Goal: Task Accomplishment & Management: Use online tool/utility

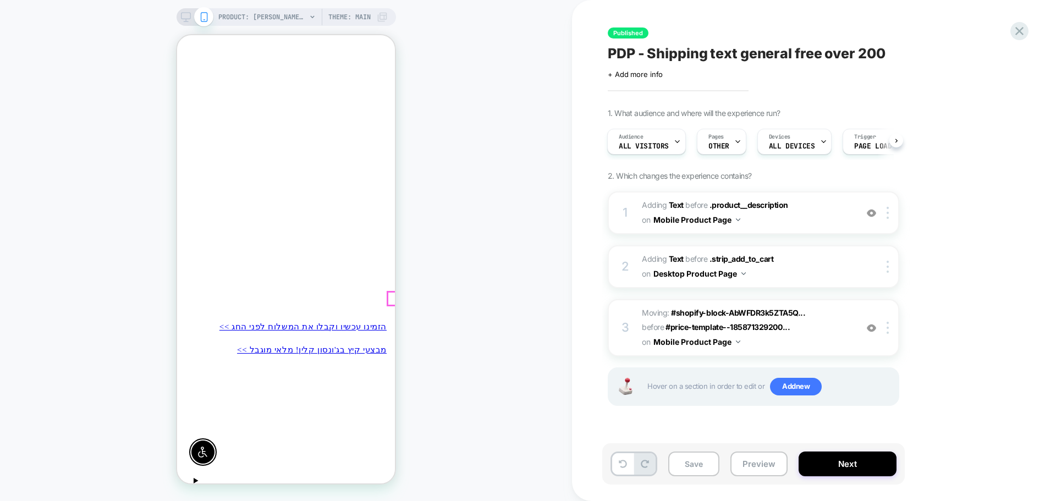
scroll to position [110, 0]
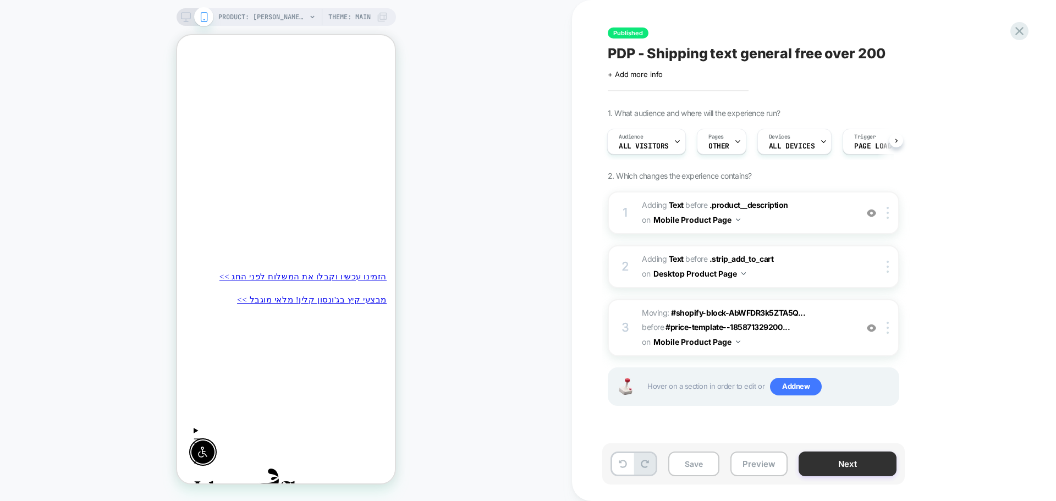
click at [832, 463] on button "Next" at bounding box center [848, 464] width 98 height 25
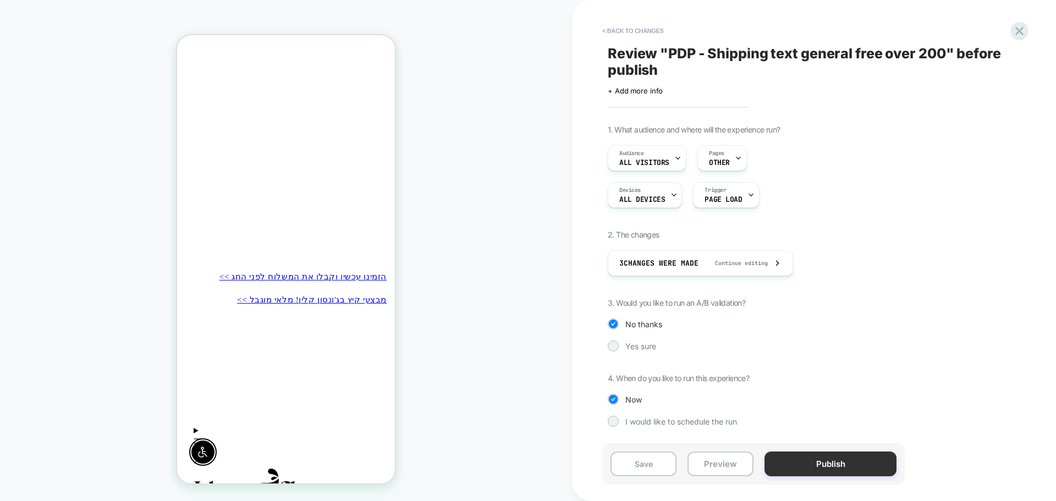
click at [887, 459] on button "Publish" at bounding box center [831, 464] width 132 height 25
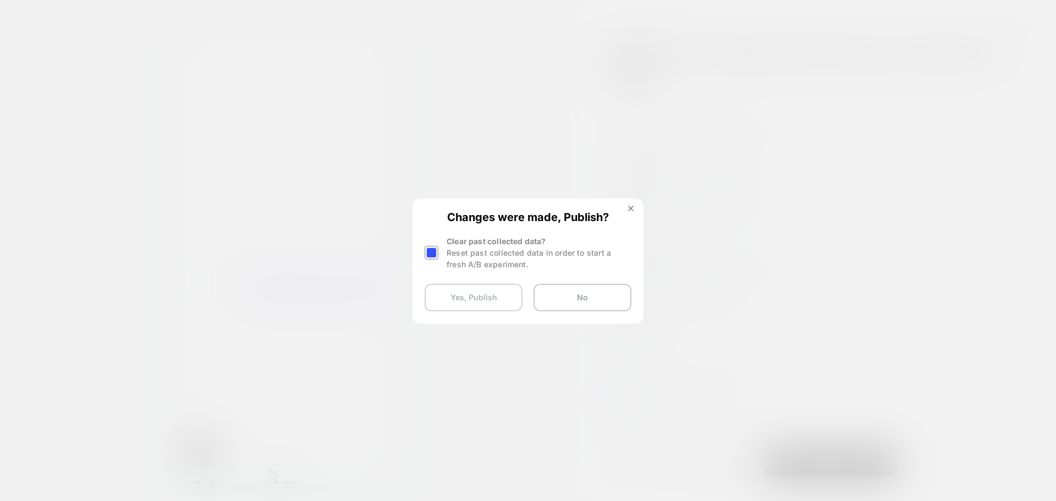
click at [497, 301] on button "Yes, Publish" at bounding box center [474, 298] width 98 height 28
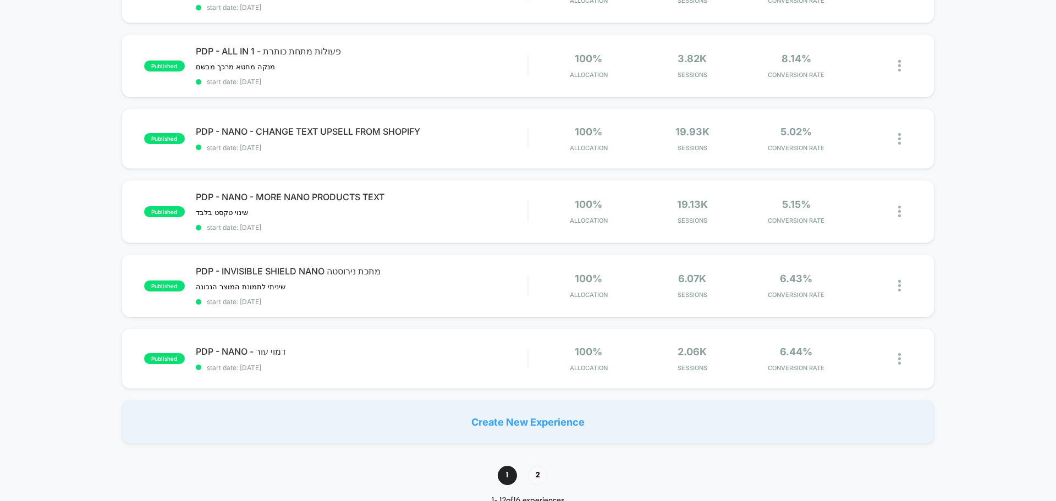
scroll to position [605, 0]
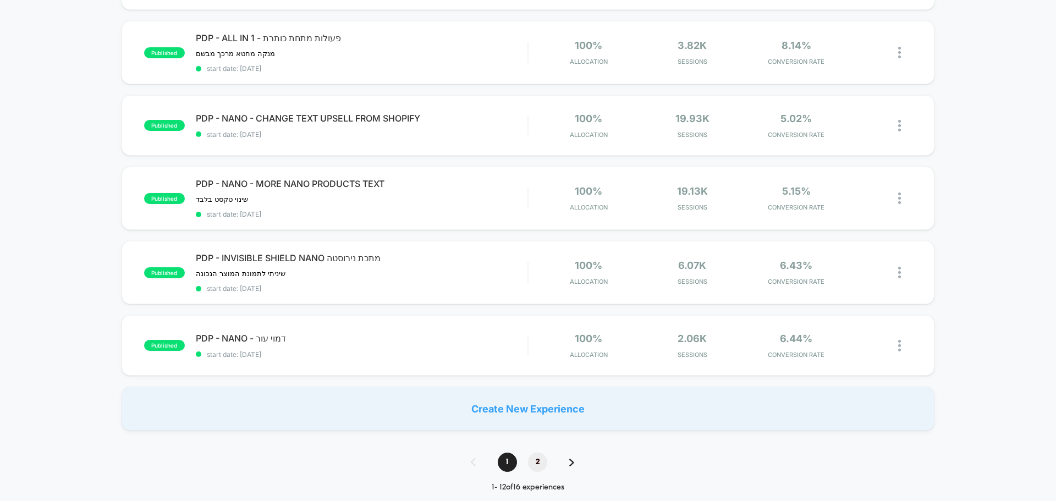
click at [543, 466] on span "2" at bounding box center [537, 462] width 19 height 19
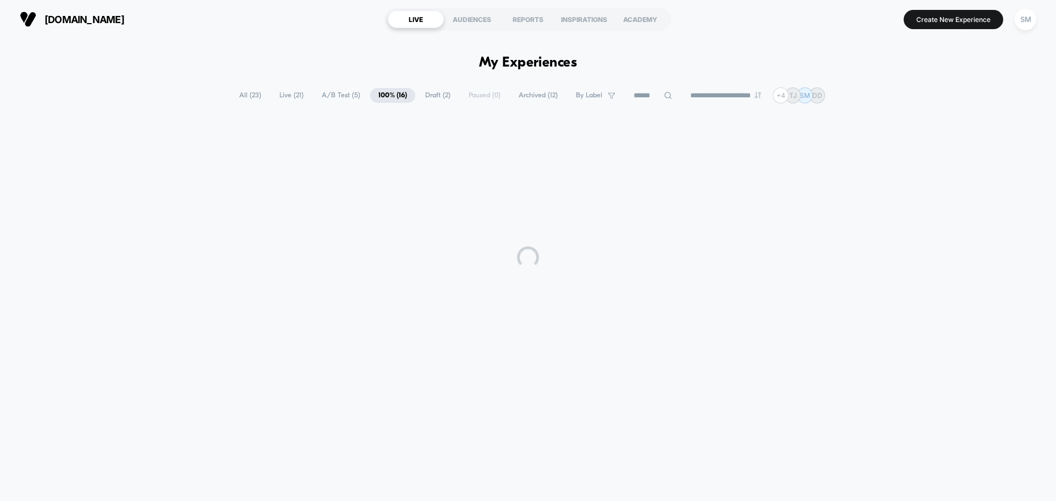
scroll to position [0, 0]
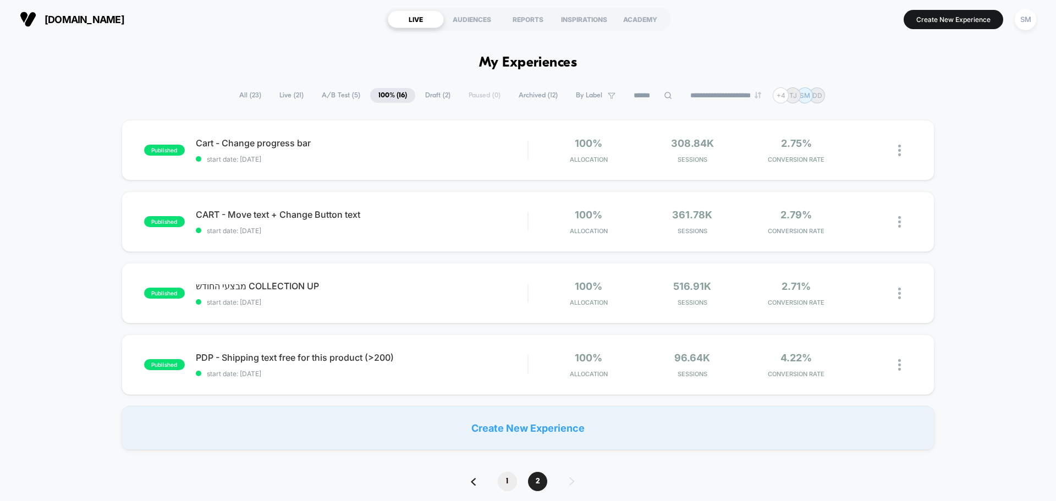
click at [509, 481] on span "1" at bounding box center [507, 481] width 19 height 19
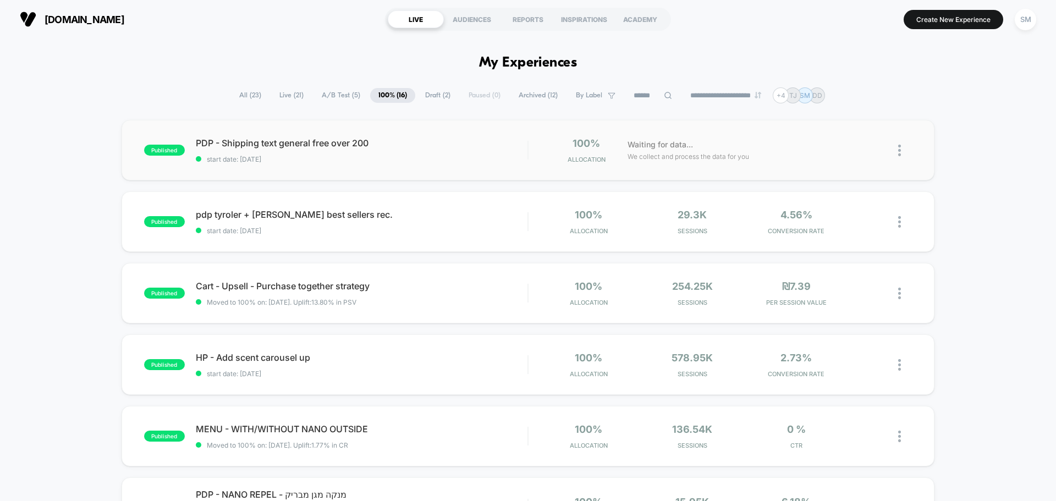
click at [355, 165] on div "published PDP - Shipping text general free over 200 start date: [DATE] 100% All…" at bounding box center [528, 150] width 813 height 61
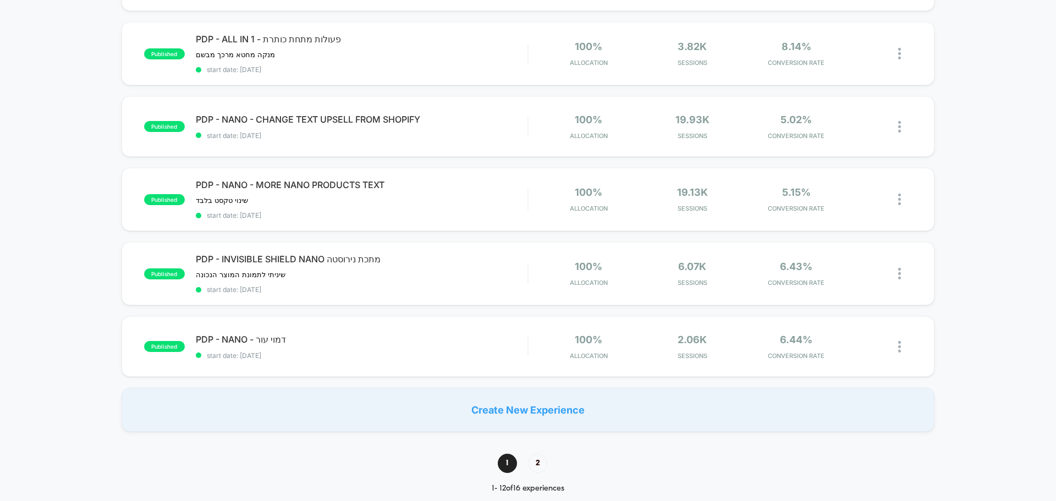
scroll to position [660, 0]
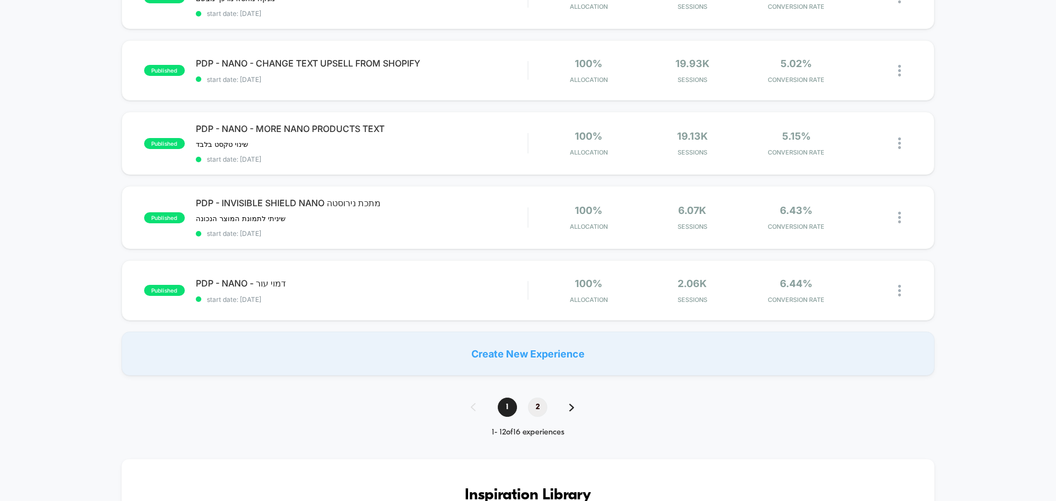
click at [532, 410] on span "2" at bounding box center [537, 407] width 19 height 19
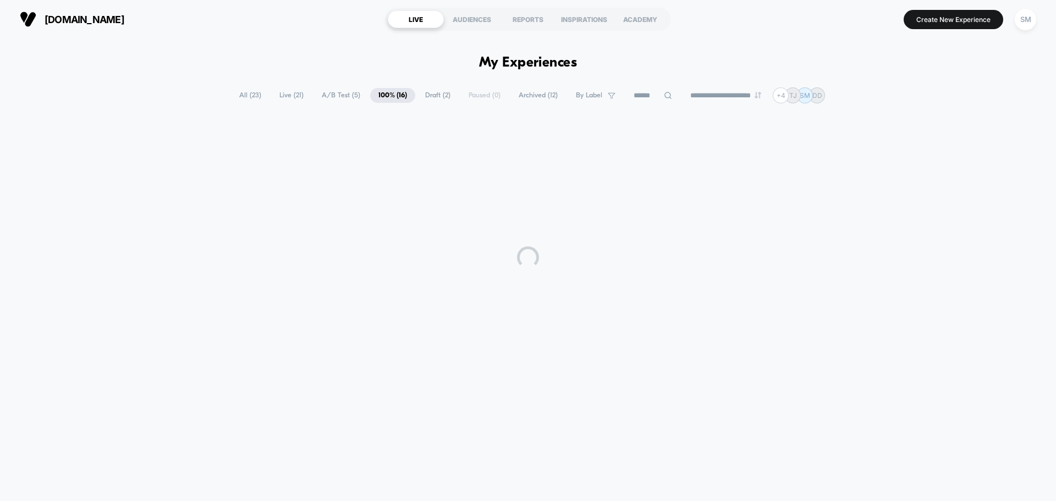
scroll to position [0, 0]
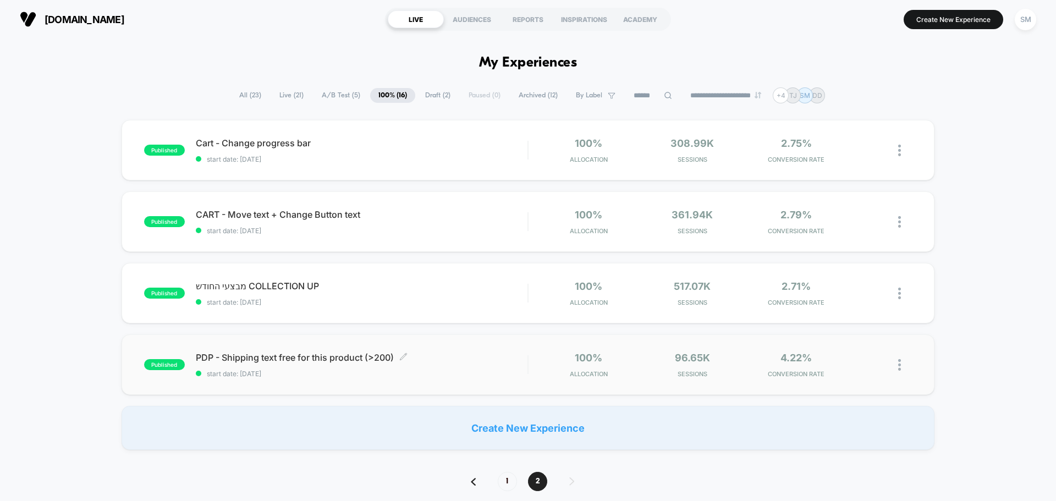
click at [340, 360] on span "PDP - Shipping text free for this product (>200) Click to edit experience detai…" at bounding box center [362, 357] width 332 height 11
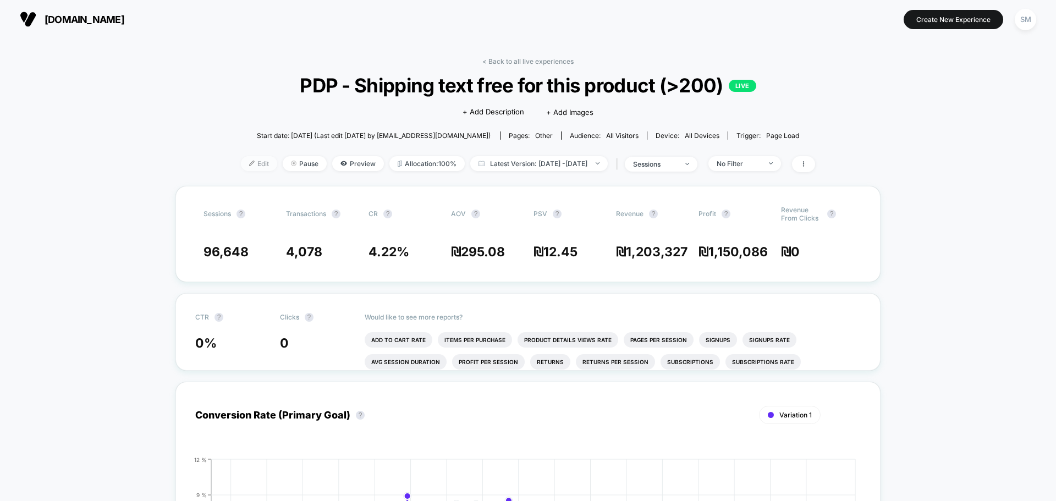
click at [241, 163] on span "Edit" at bounding box center [259, 163] width 36 height 15
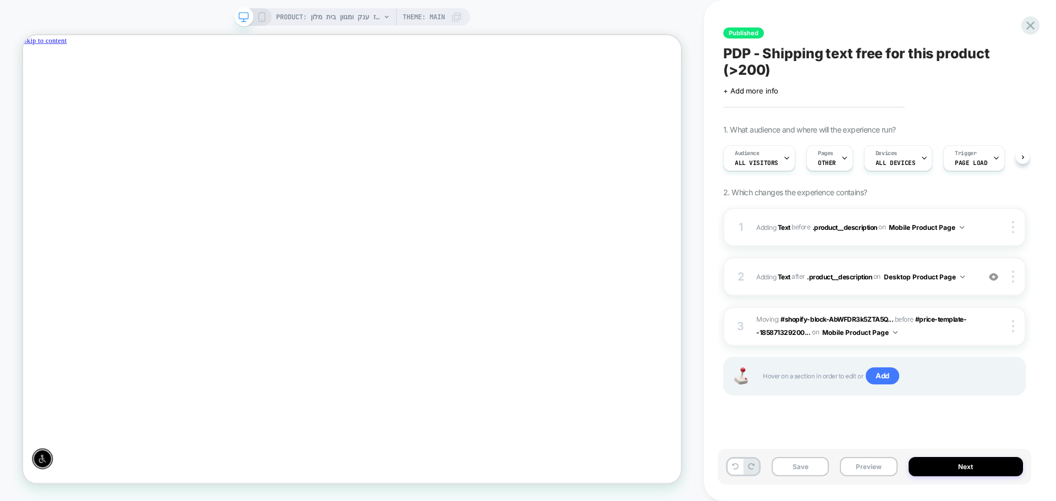
scroll to position [0, 1]
click at [28, 78] on icon "Close" at bounding box center [28, 78] width 0 height 0
drag, startPoint x: 402, startPoint y: 522, endPoint x: 415, endPoint y: 526, distance: 13.9
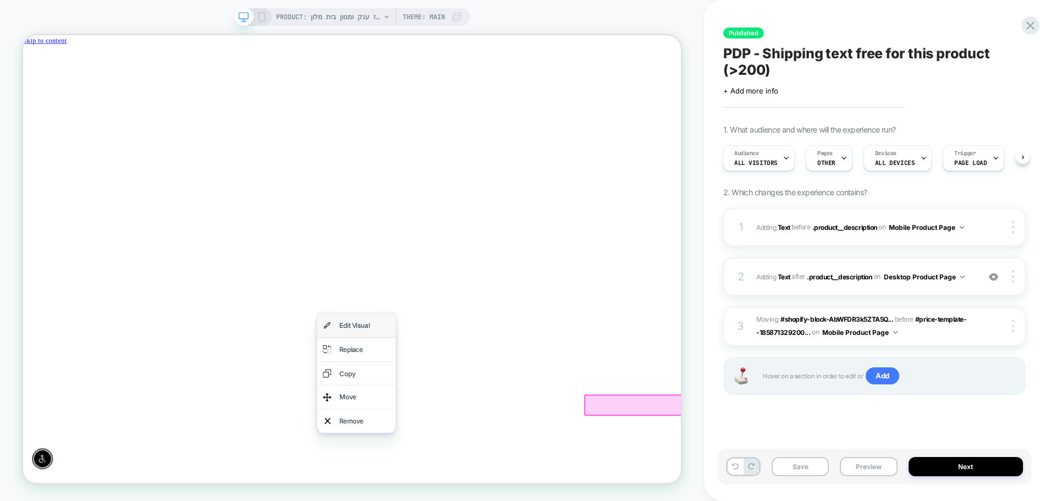
click at [463, 424] on div "Edit Visual" at bounding box center [478, 422] width 67 height 16
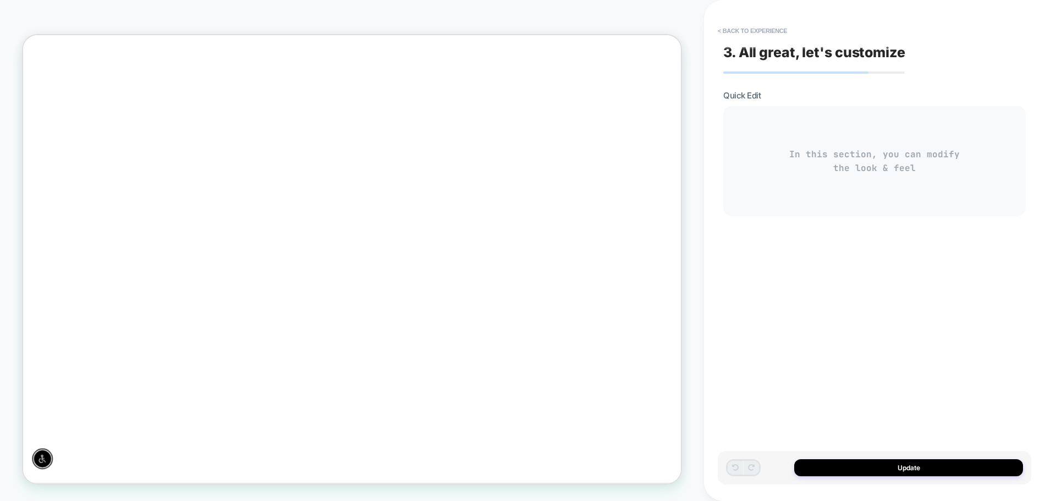
scroll to position [195, 0]
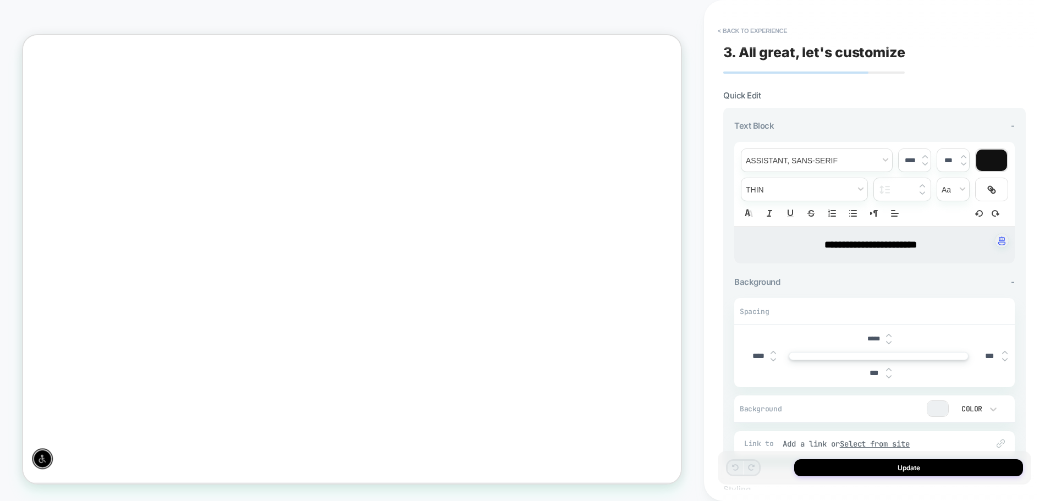
click at [899, 247] on strong "**********" at bounding box center [870, 245] width 92 height 10
type input "****"
click at [939, 244] on p "**********" at bounding box center [870, 245] width 250 height 14
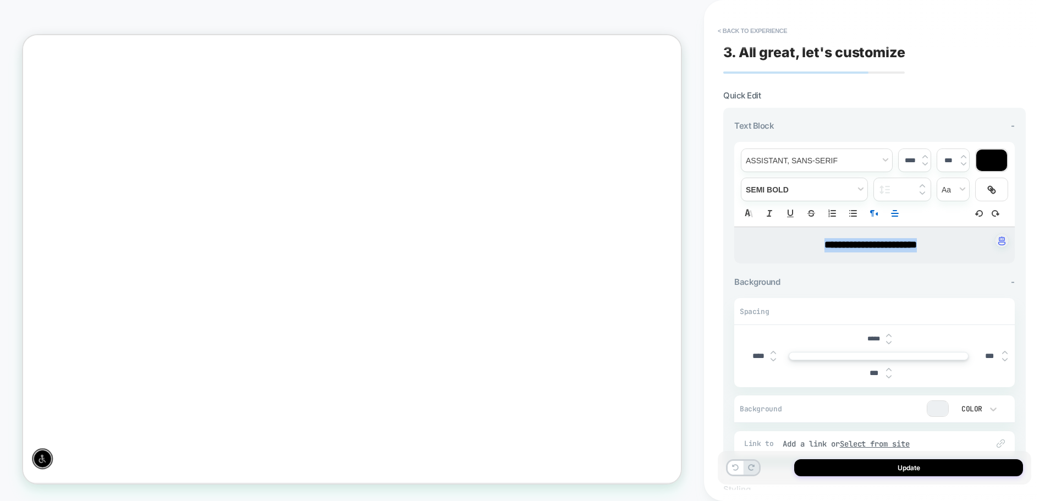
scroll to position [0, 0]
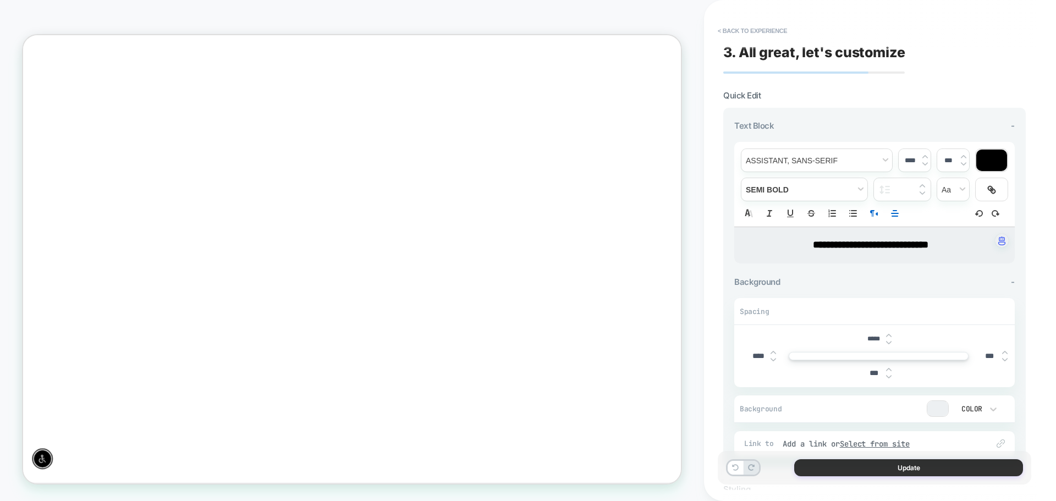
click at [925, 471] on button "Update" at bounding box center [908, 467] width 229 height 17
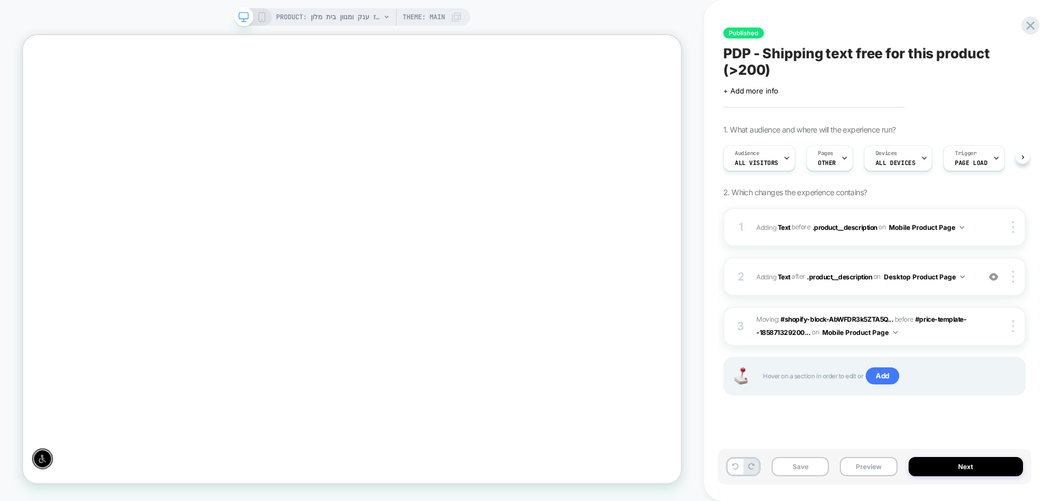
scroll to position [0, 1]
click at [970, 467] on button "Next" at bounding box center [966, 466] width 115 height 19
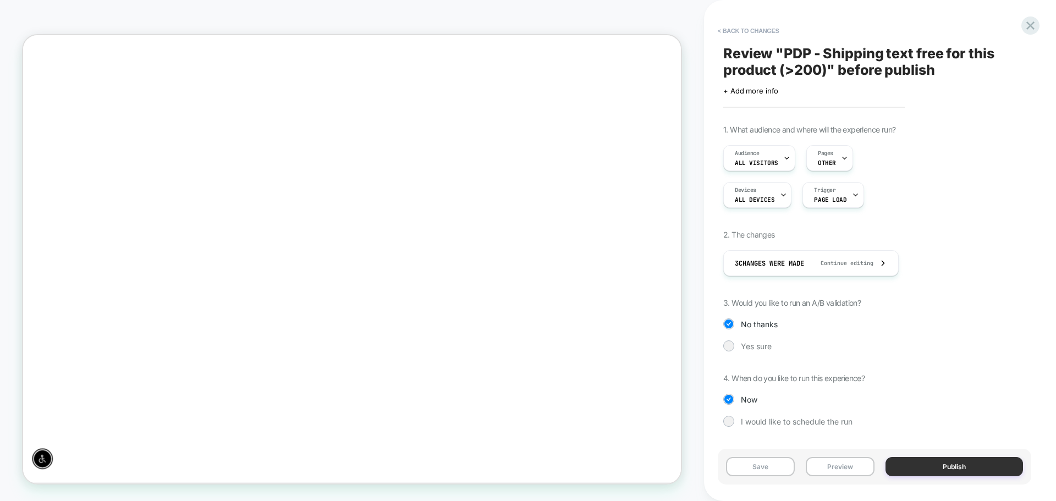
click at [986, 471] on button "Publish" at bounding box center [955, 466] width 138 height 19
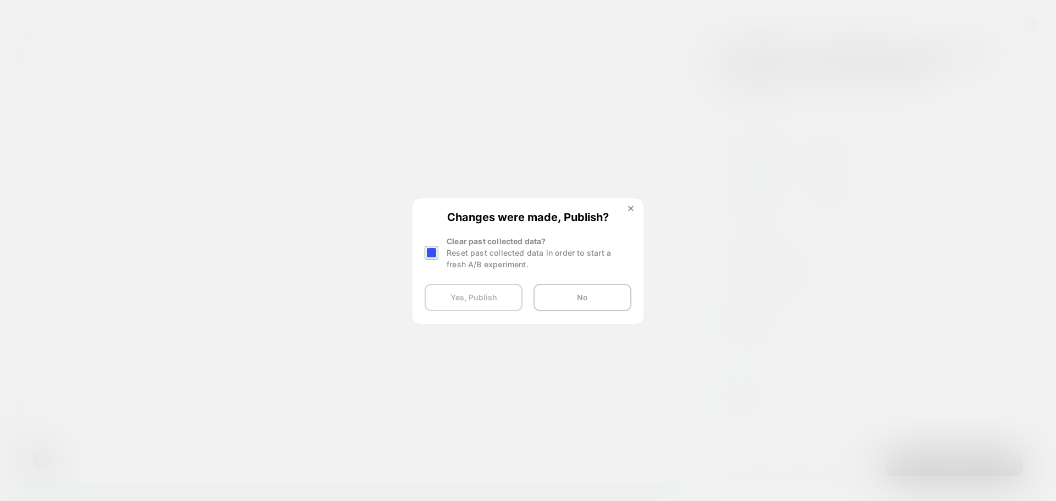
click at [474, 297] on button "Yes, Publish" at bounding box center [474, 298] width 98 height 28
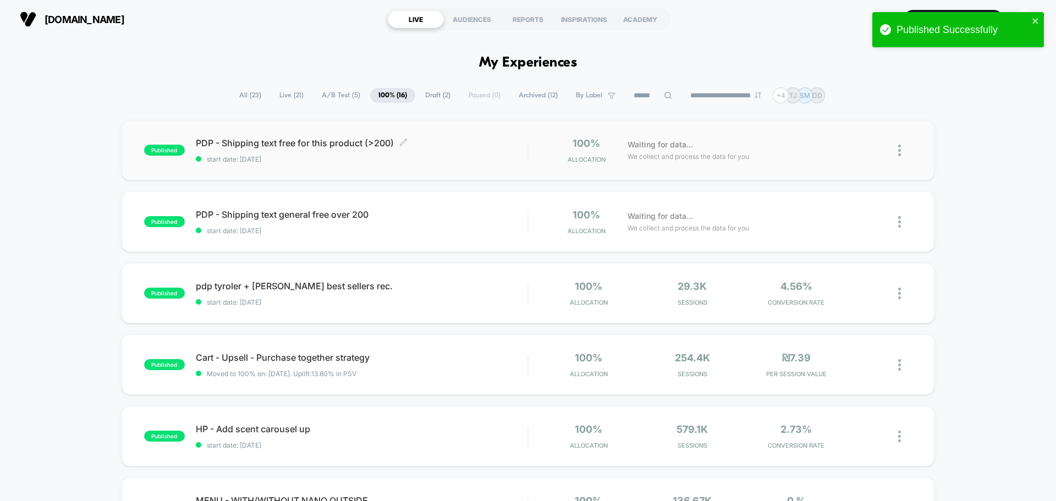
click at [409, 162] on span "start date: [DATE]" at bounding box center [362, 159] width 332 height 8
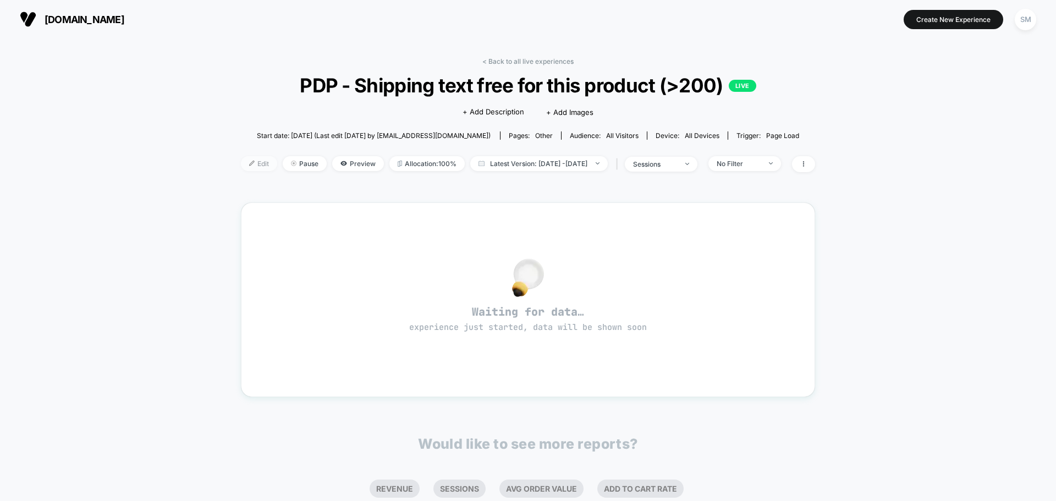
click at [252, 164] on span "Edit" at bounding box center [259, 163] width 36 height 15
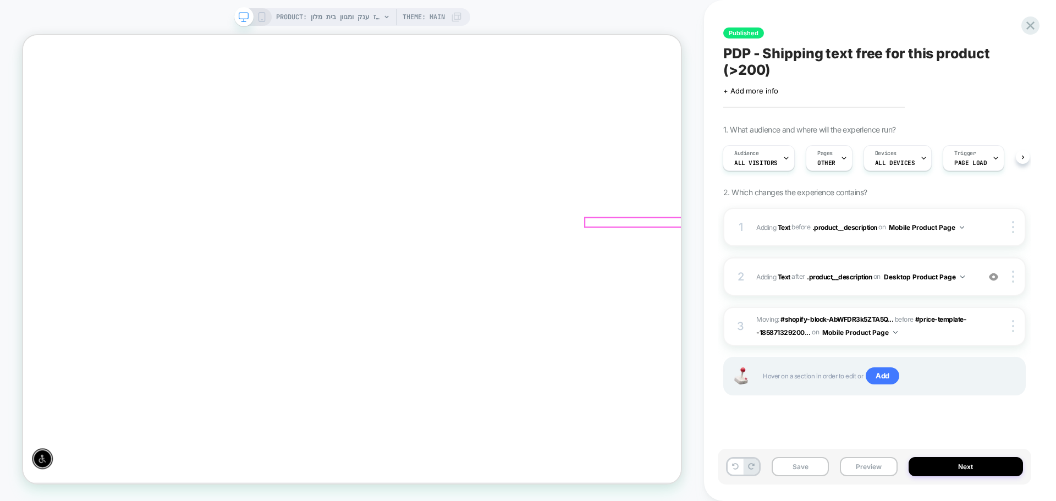
scroll to position [165, 0]
click at [332, 240] on div at bounding box center [328, 244] width 7 height 8
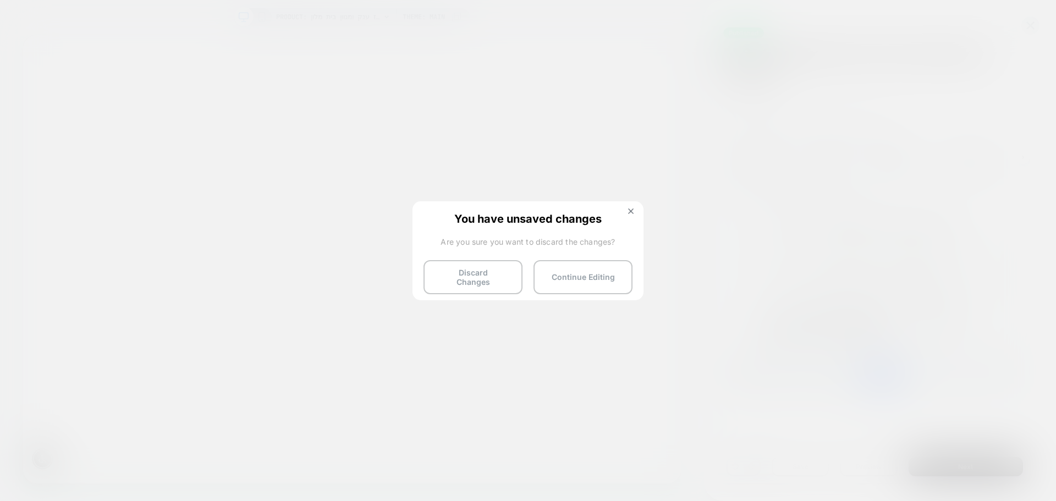
click at [634, 205] on div "You have unsaved changes Are you sure you want to discard the changes? Discard …" at bounding box center [528, 249] width 231 height 97
click at [582, 271] on button "Continue Editing" at bounding box center [583, 277] width 99 height 34
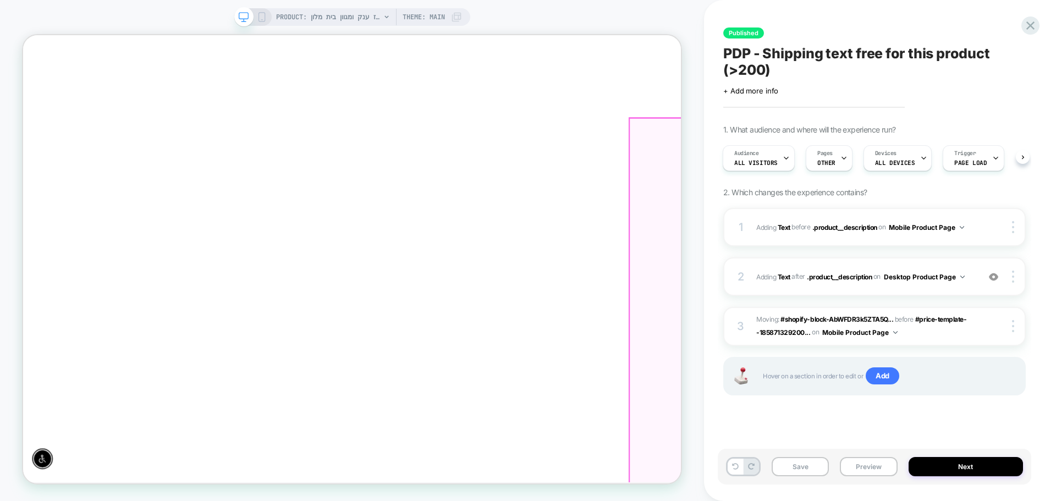
scroll to position [0, 0]
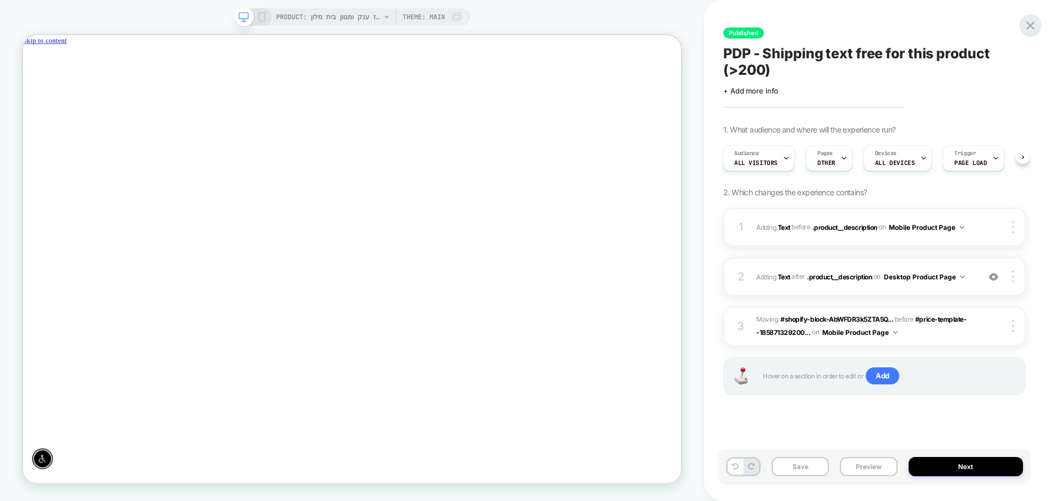
click at [329, 407] on icon at bounding box center [328, 409] width 2 height 4
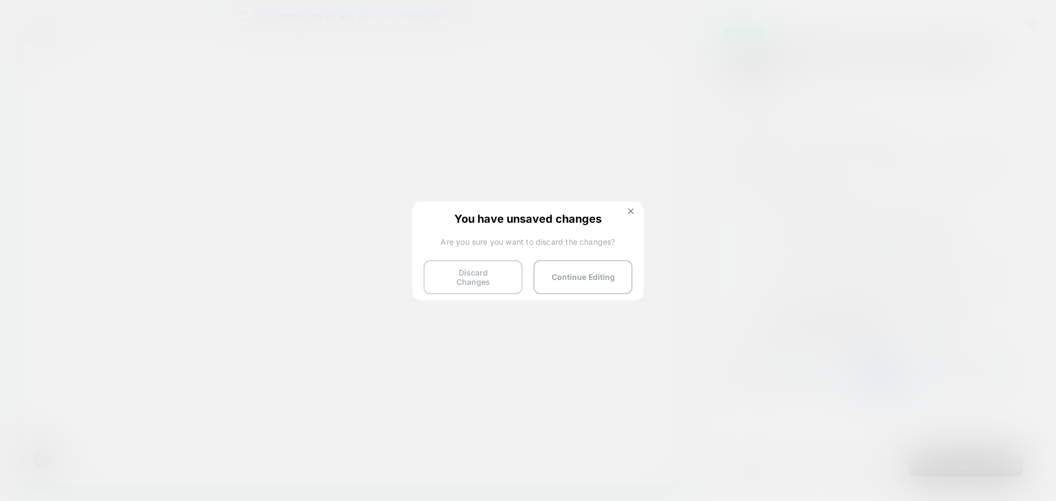
click at [444, 274] on button "Discard Changes" at bounding box center [473, 277] width 99 height 34
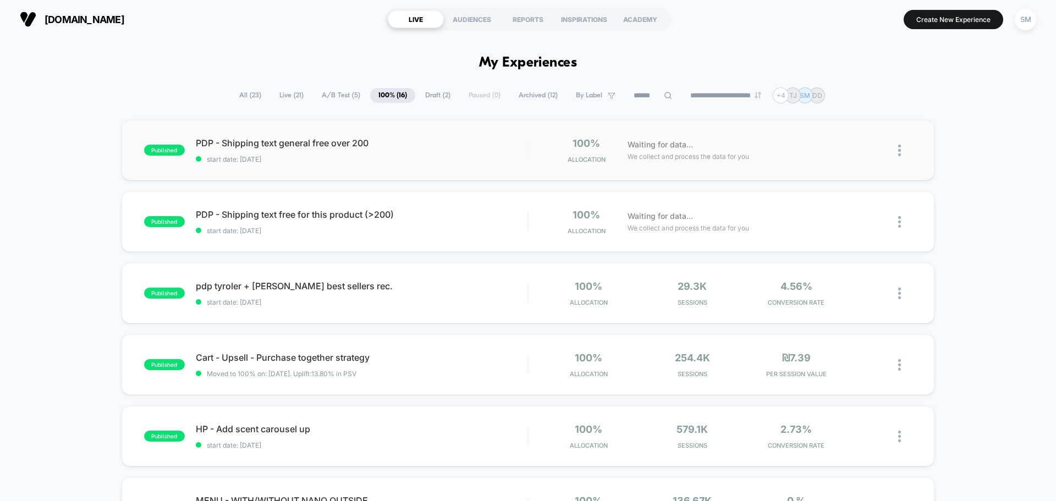
click at [899, 146] on img at bounding box center [899, 151] width 3 height 12
click at [857, 110] on div "Duplicate" at bounding box center [843, 112] width 99 height 25
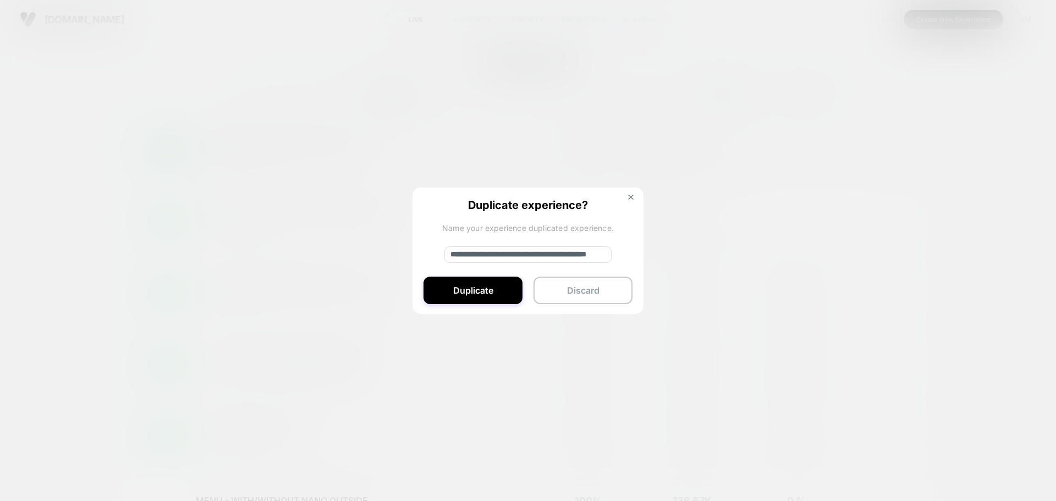
click at [500, 257] on input "**********" at bounding box center [527, 254] width 167 height 17
drag, startPoint x: 485, startPoint y: 257, endPoint x: 449, endPoint y: 259, distance: 36.3
click at [449, 259] on input "**********" at bounding box center [527, 254] width 167 height 17
drag, startPoint x: 479, startPoint y: 255, endPoint x: 617, endPoint y: 253, distance: 138.6
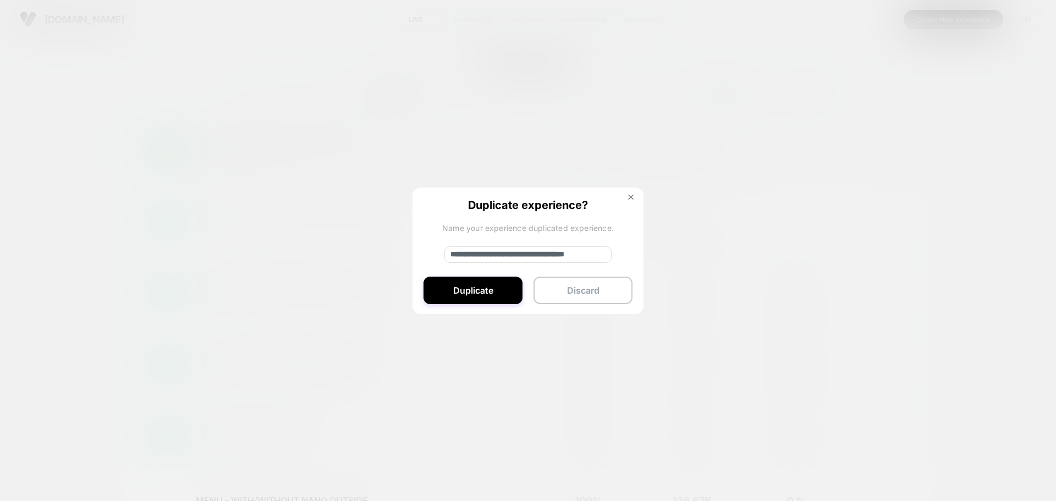
click at [617, 253] on div "**********" at bounding box center [528, 252] width 231 height 128
type input "**********"
click at [487, 298] on button "Duplicate" at bounding box center [473, 291] width 99 height 28
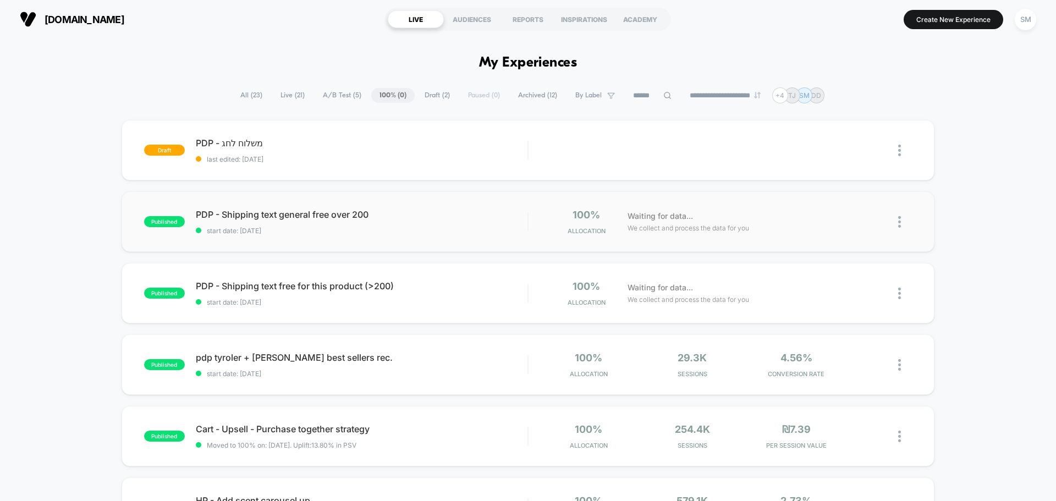
click at [388, 237] on div "published PDP - Shipping text general free over 200 start date: [DATE] 100% All…" at bounding box center [528, 221] width 813 height 61
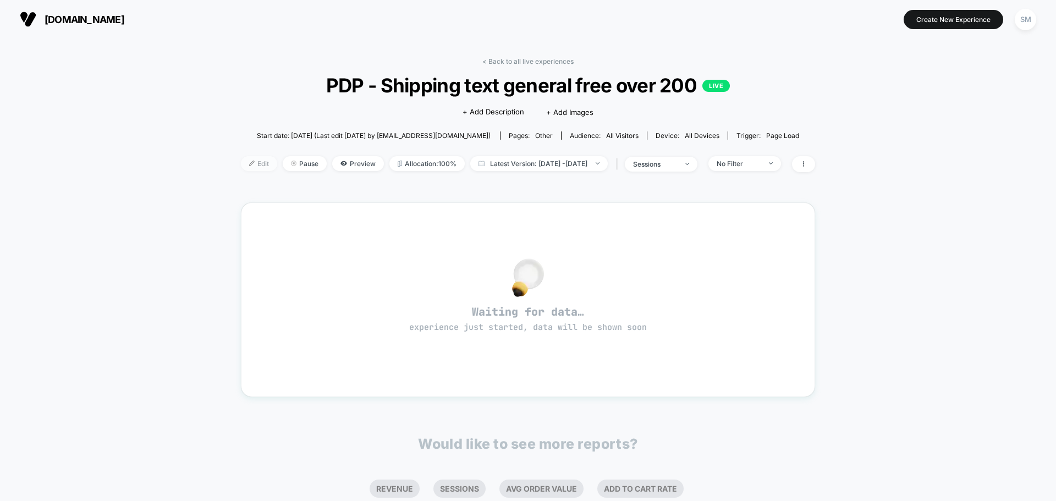
click at [249, 163] on img at bounding box center [252, 164] width 6 height 6
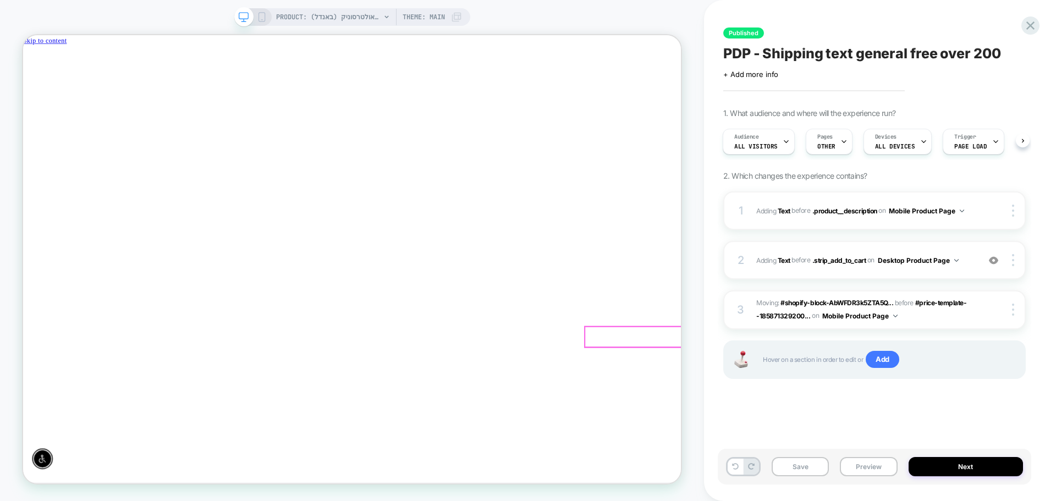
drag, startPoint x: 378, startPoint y: 436, endPoint x: 424, endPoint y: 438, distance: 45.2
click at [772, 438] on div at bounding box center [925, 437] width 307 height 27
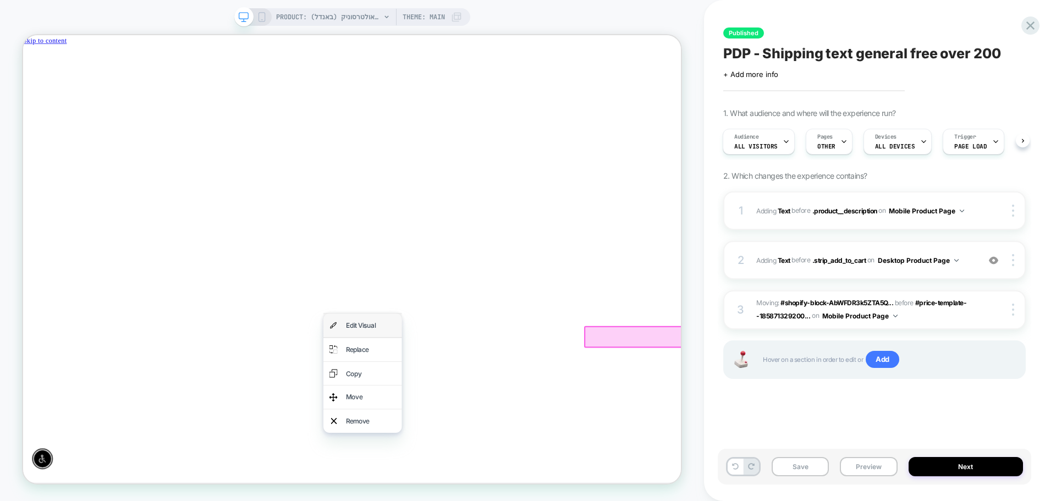
click at [466, 425] on div "Edit Visual" at bounding box center [486, 422] width 67 height 16
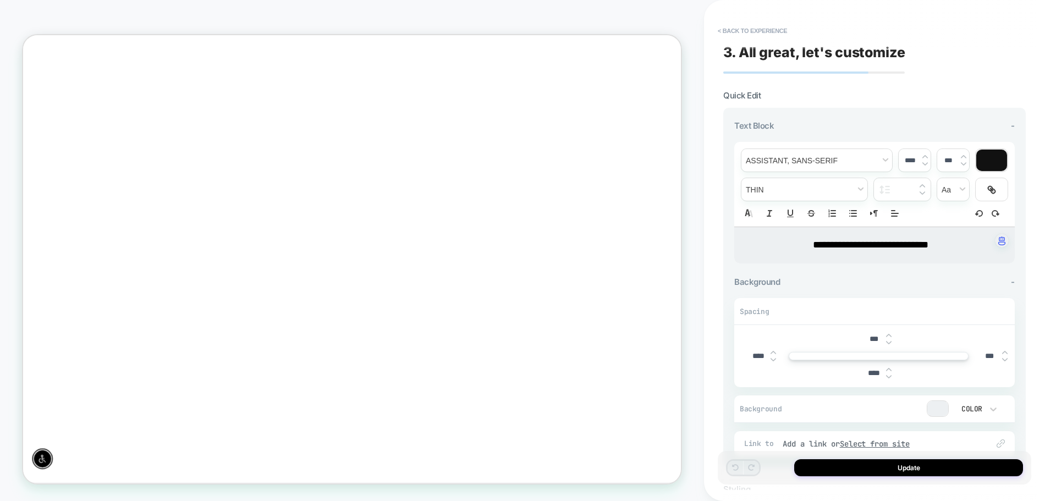
type input "****"
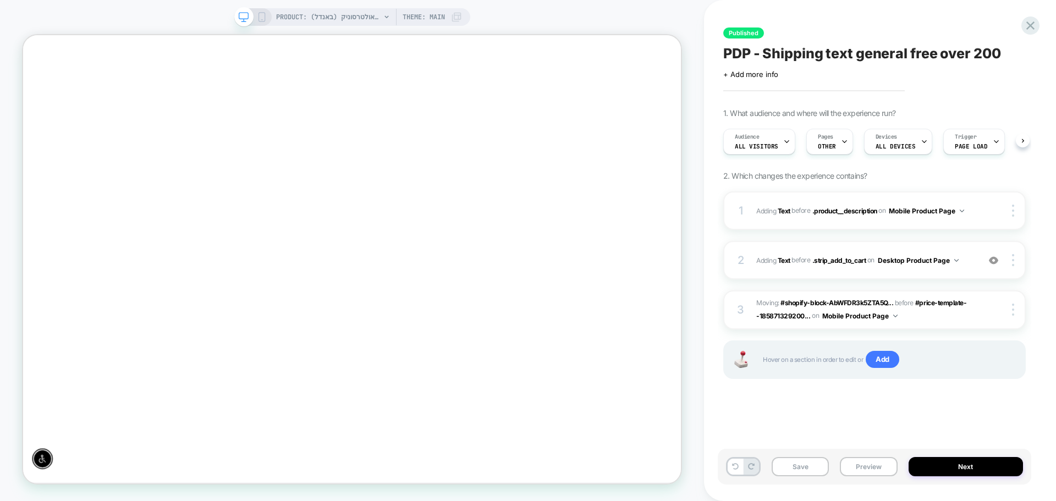
scroll to position [0, 1]
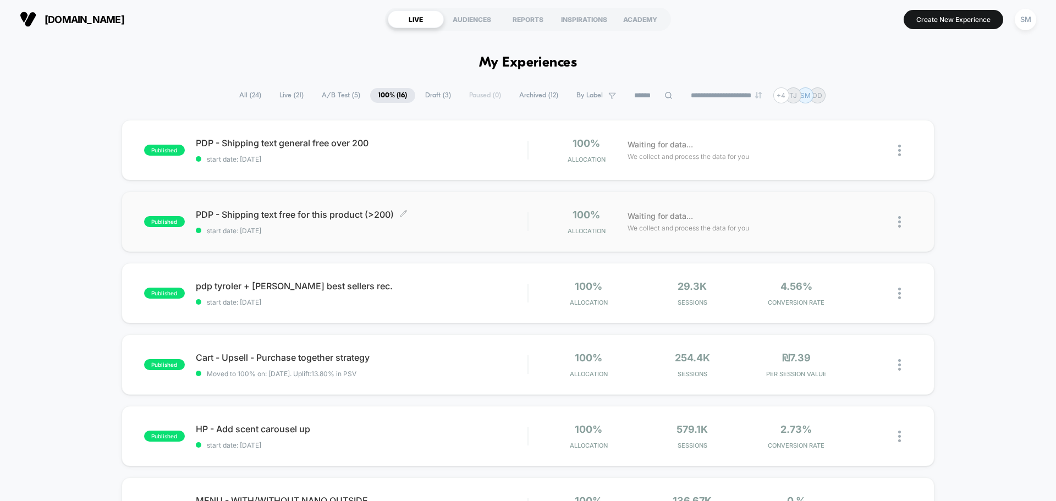
click at [464, 220] on div "PDP - Shipping text free for this product (>200) Click to edit experience detai…" at bounding box center [362, 222] width 332 height 26
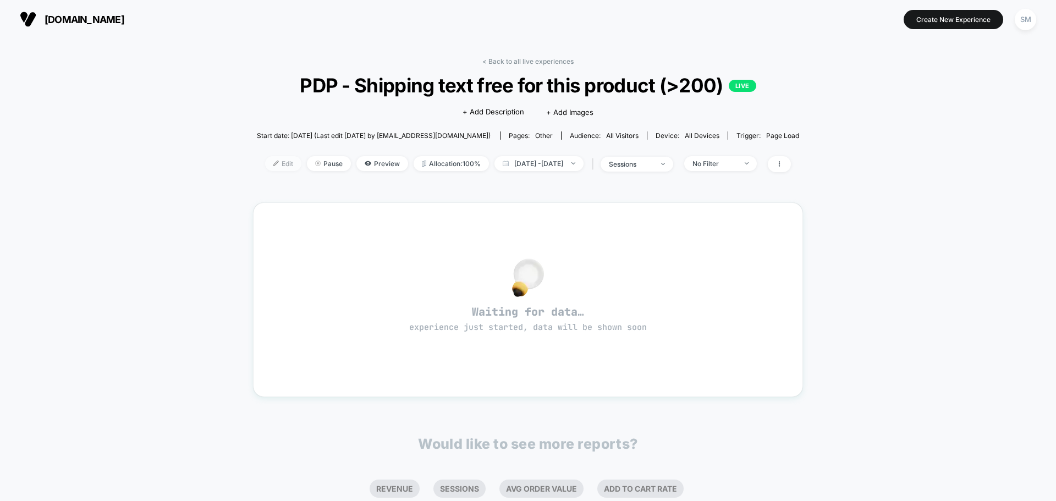
click at [265, 169] on span "Edit" at bounding box center [283, 163] width 36 height 15
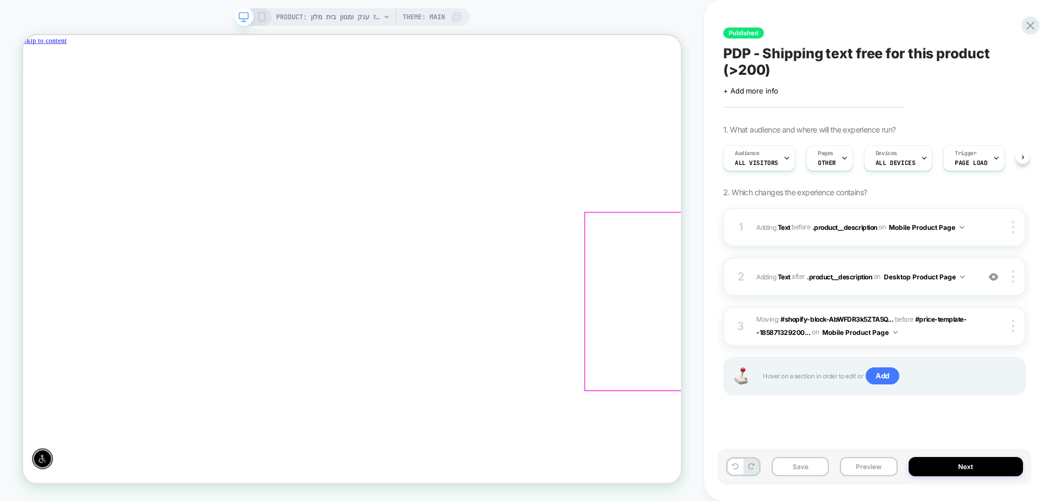
scroll to position [0, 1]
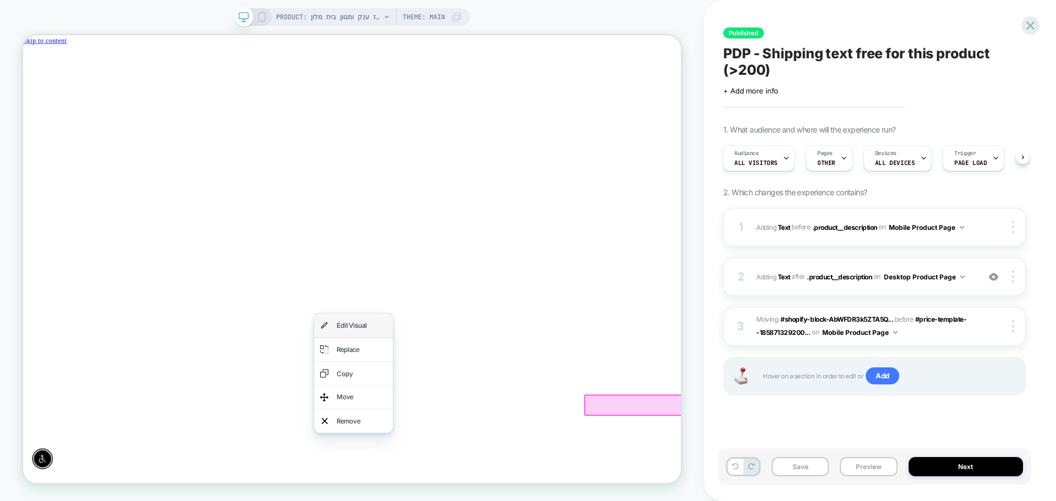
click at [430, 430] on div "Edit Visual" at bounding box center [463, 421] width 105 height 31
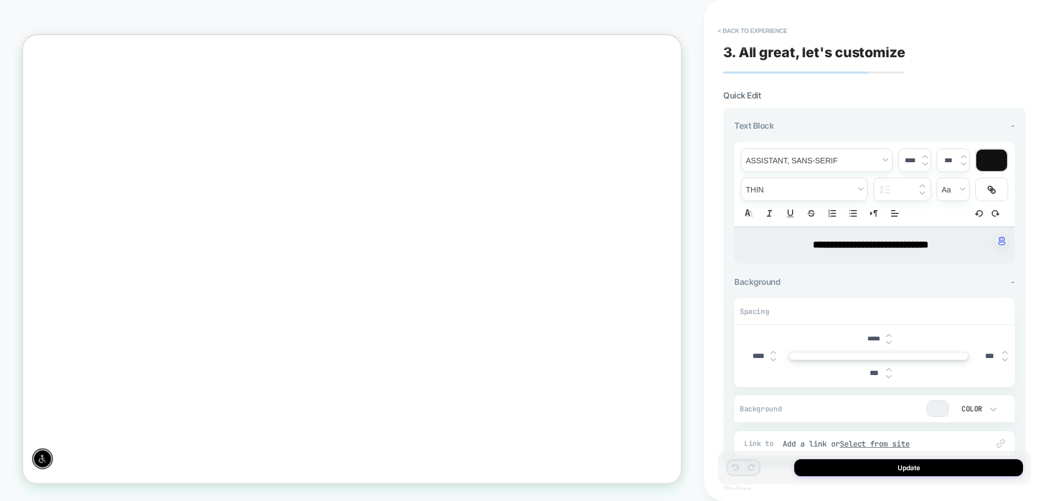
scroll to position [195, 0]
click at [860, 250] on strong "**********" at bounding box center [871, 245] width 116 height 10
type input "****"
click at [865, 244] on strong "**********" at bounding box center [871, 245] width 116 height 10
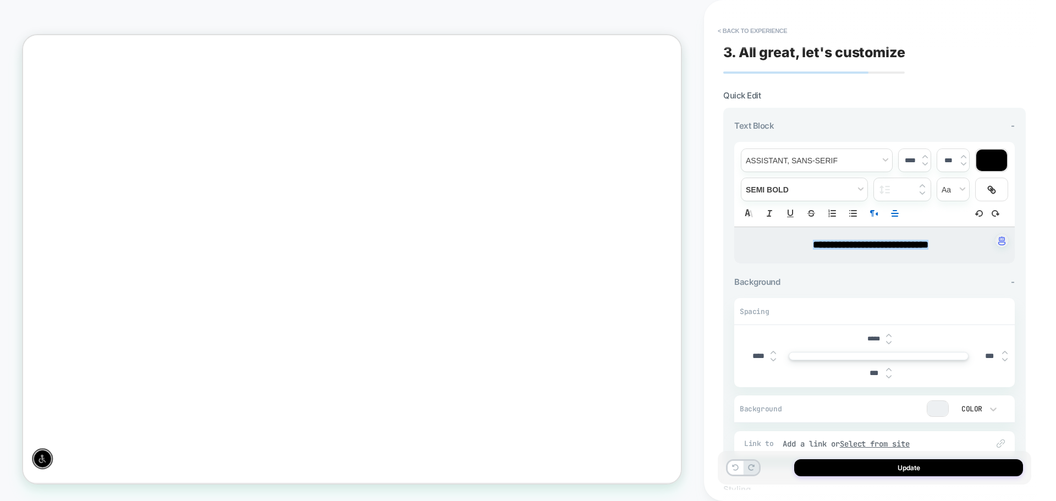
scroll to position [0, 0]
click at [848, 470] on button "Update" at bounding box center [908, 467] width 229 height 17
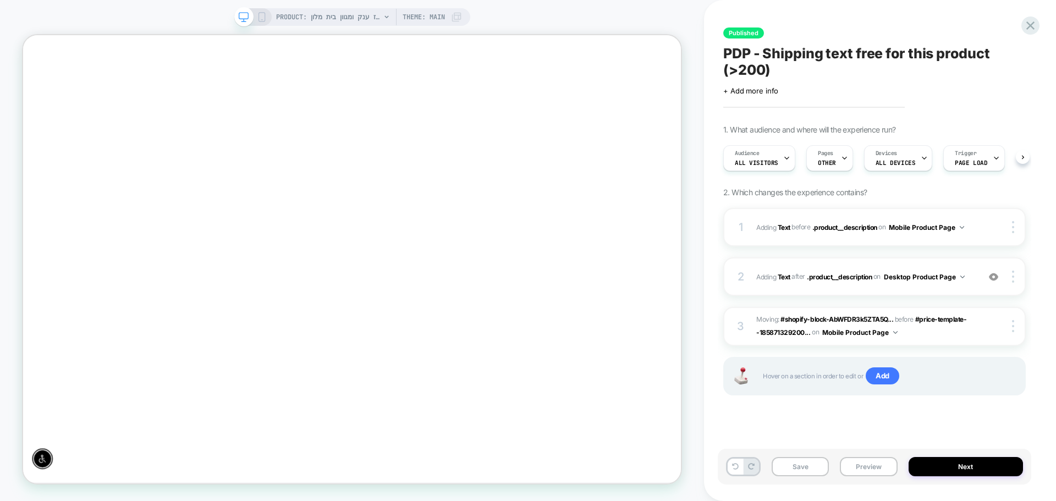
scroll to position [0, 1]
click at [1034, 25] on icon at bounding box center [1030, 25] width 15 height 15
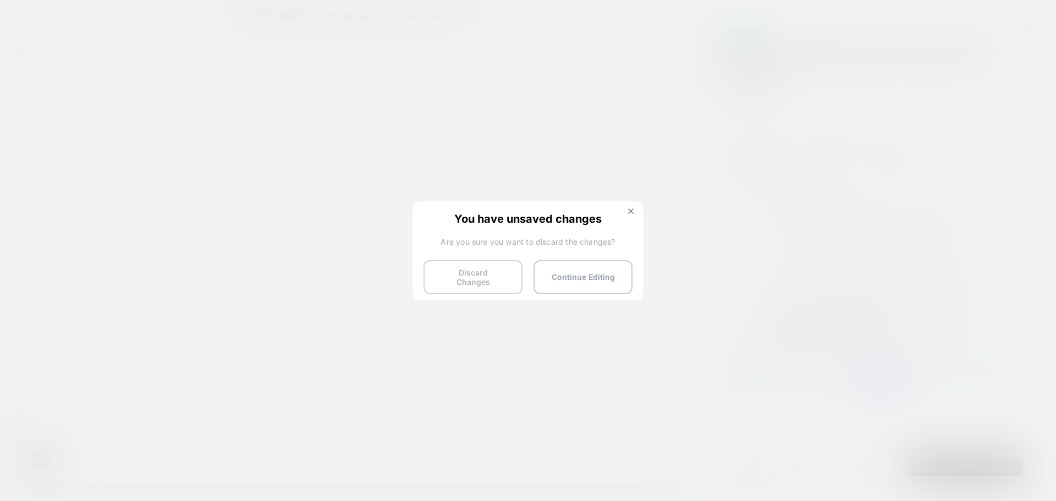
click at [492, 277] on button "Discard Changes" at bounding box center [473, 277] width 99 height 34
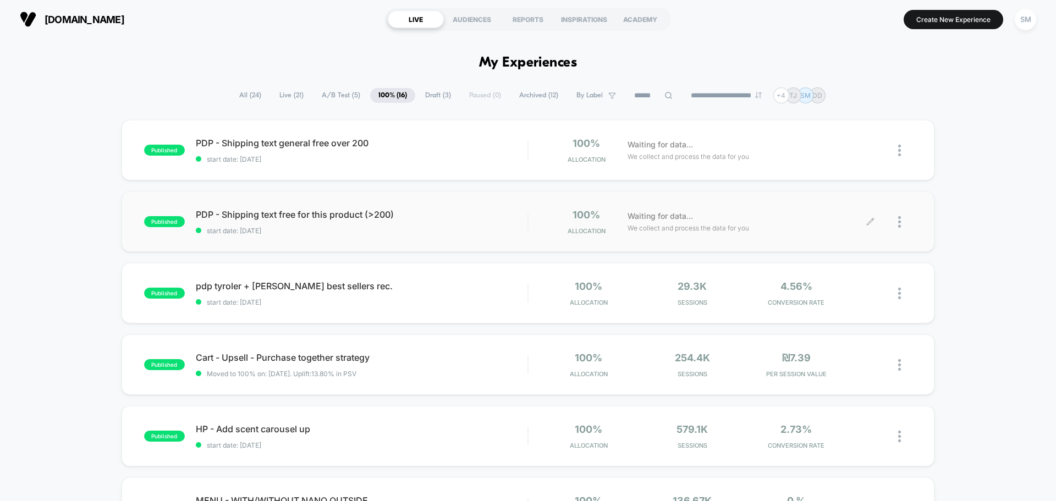
click at [902, 223] on div at bounding box center [905, 222] width 14 height 26
click at [884, 207] on div "Pause" at bounding box center [843, 209] width 99 height 25
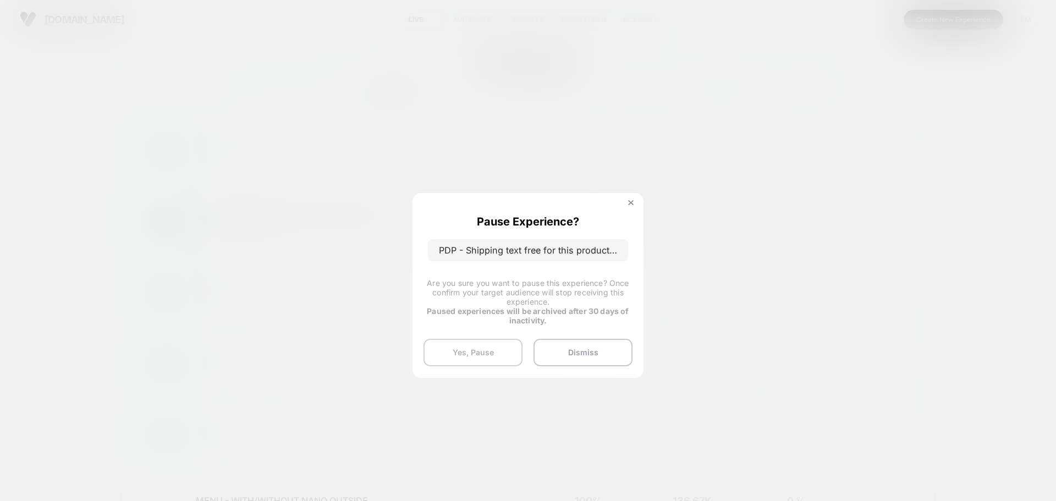
click at [497, 349] on button "Yes, Pause" at bounding box center [473, 353] width 99 height 28
